Goal: Information Seeking & Learning: Learn about a topic

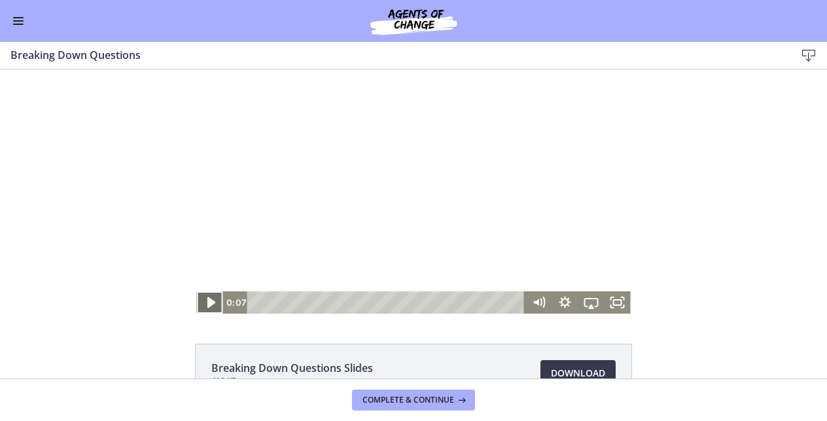
click at [214, 299] on icon "Play Video" at bounding box center [210, 302] width 31 height 27
click at [208, 303] on icon "Pause" at bounding box center [209, 303] width 7 height 9
click at [210, 303] on icon "Play Video" at bounding box center [211, 302] width 8 height 11
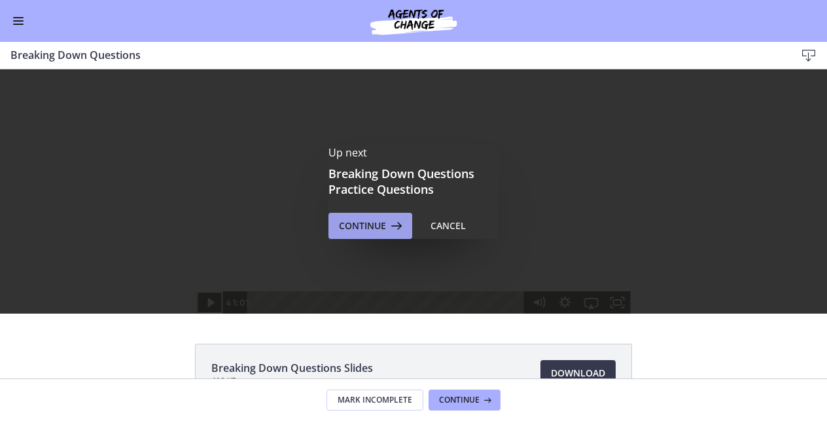
click at [382, 227] on span "Continue" at bounding box center [362, 226] width 47 height 16
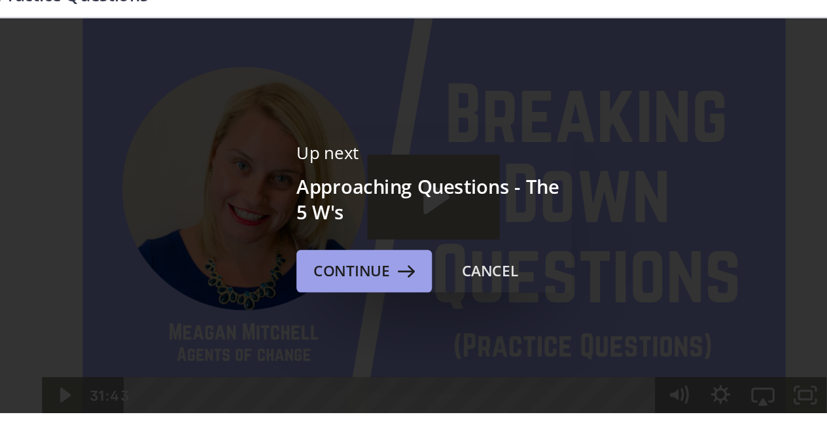
click at [339, 218] on span "Continue" at bounding box center [362, 226] width 47 height 16
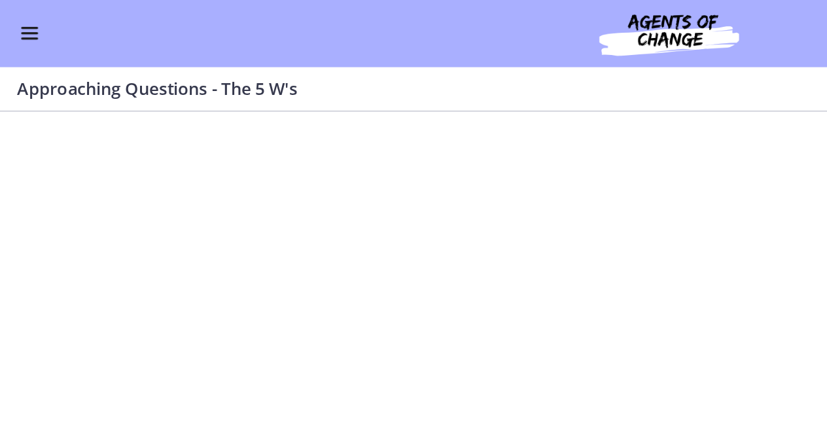
scroll to position [81, 0]
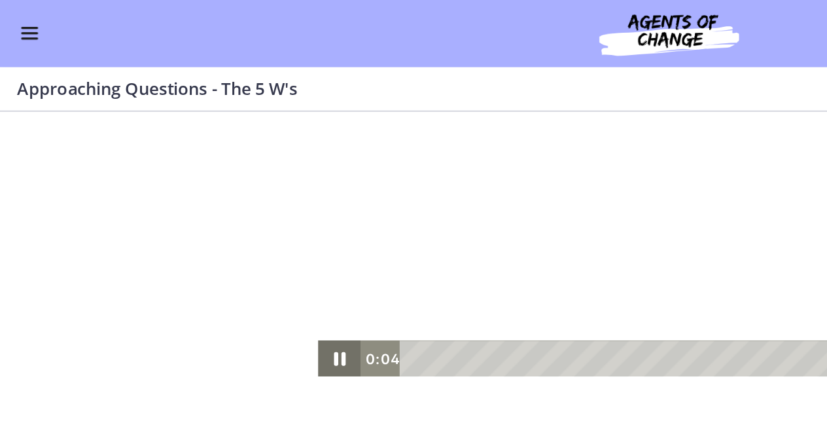
click at [213, 211] on icon "Pause" at bounding box center [209, 215] width 7 height 9
